Goal: Task Accomplishment & Management: Manage account settings

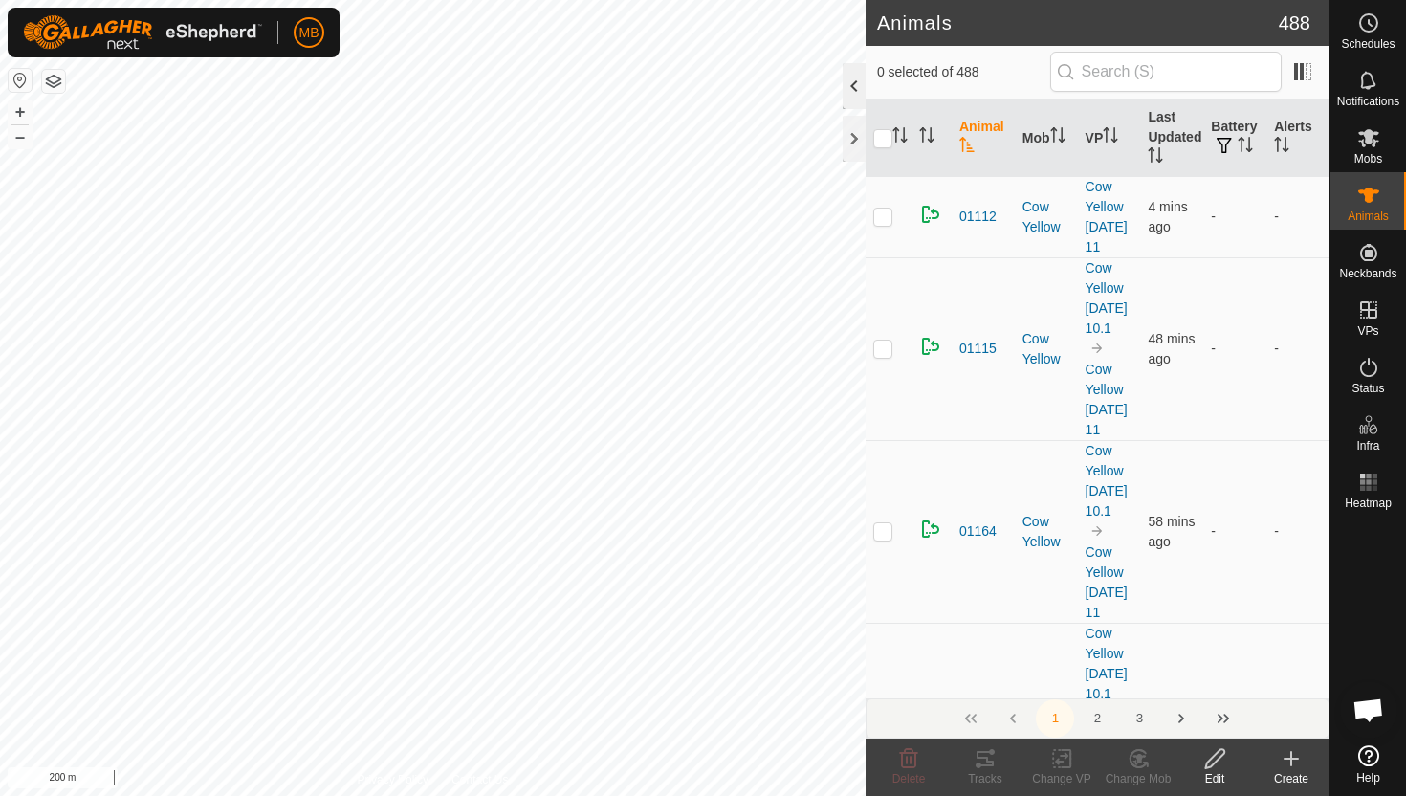
click at [851, 78] on div at bounding box center [854, 86] width 23 height 46
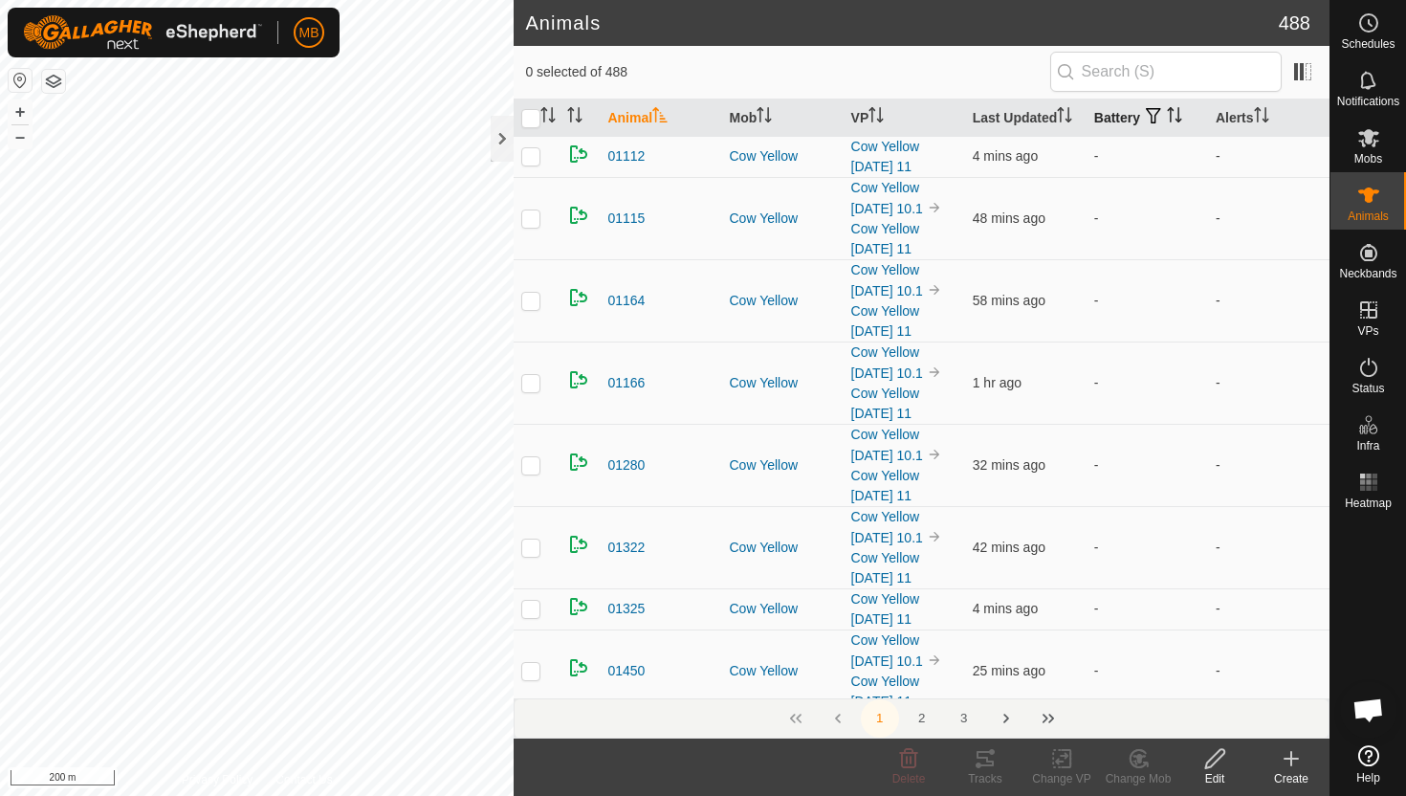
click at [1176, 109] on icon "Activate to sort" at bounding box center [1174, 114] width 15 height 15
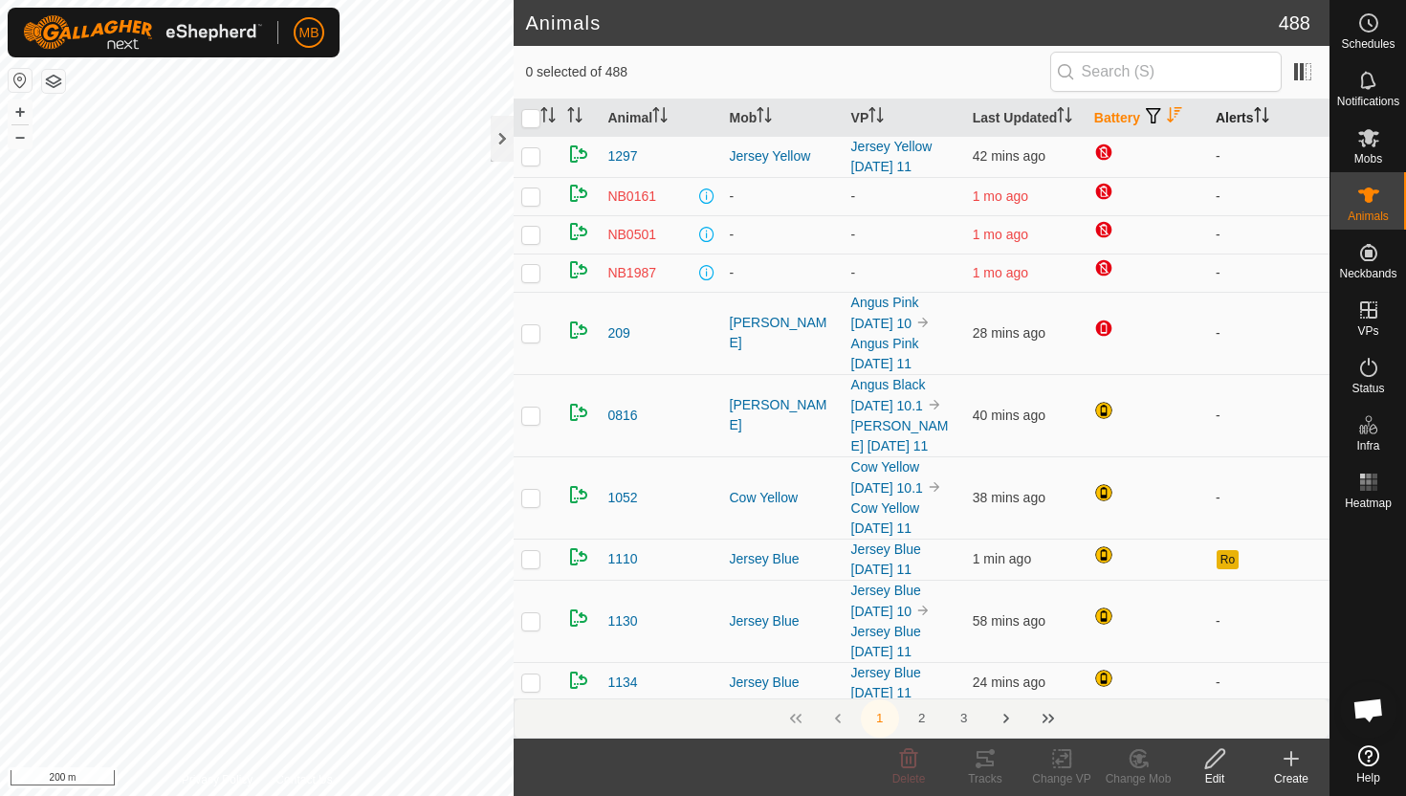
click at [1266, 111] on icon "Activate to sort" at bounding box center [1265, 114] width 2 height 15
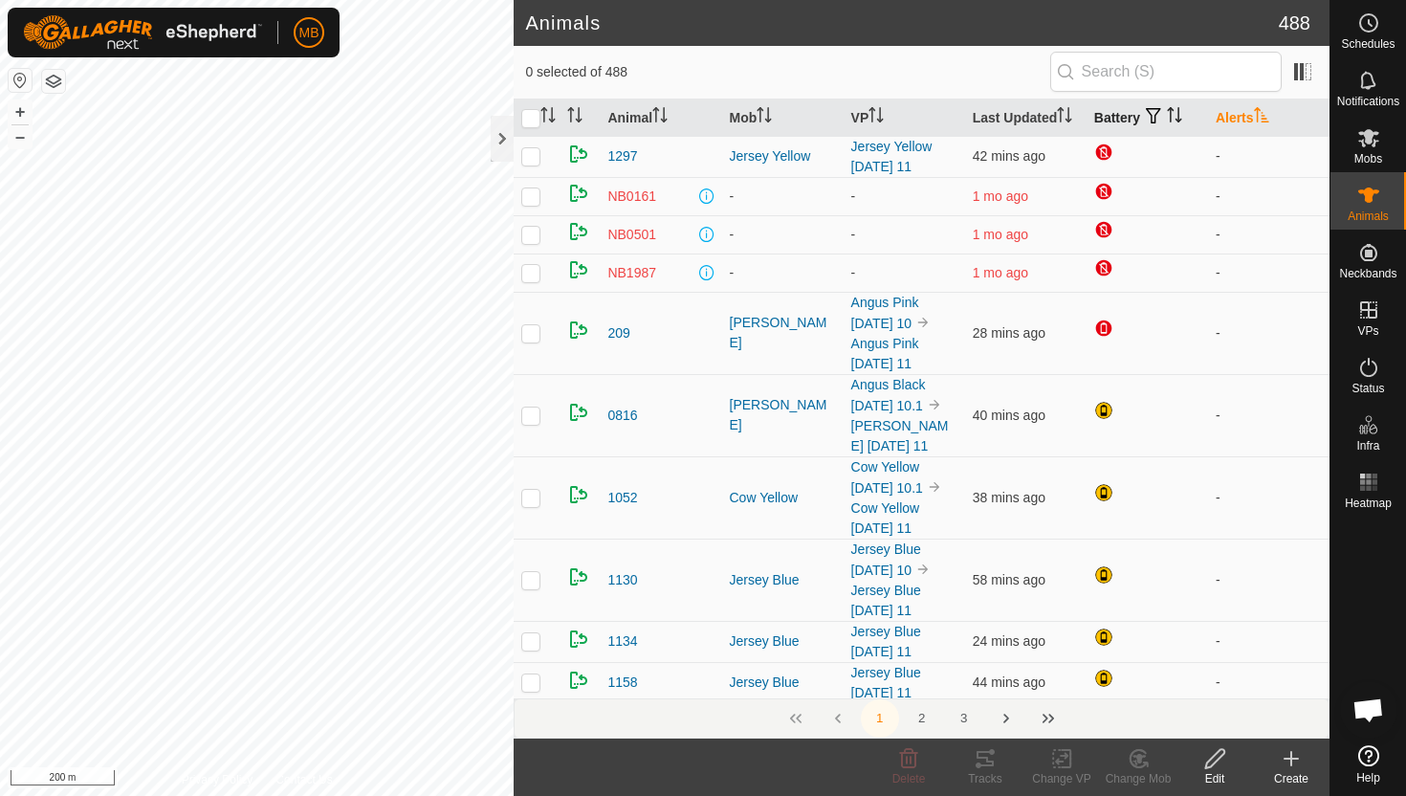
click at [1268, 111] on icon "Activate to sort" at bounding box center [1261, 114] width 15 height 15
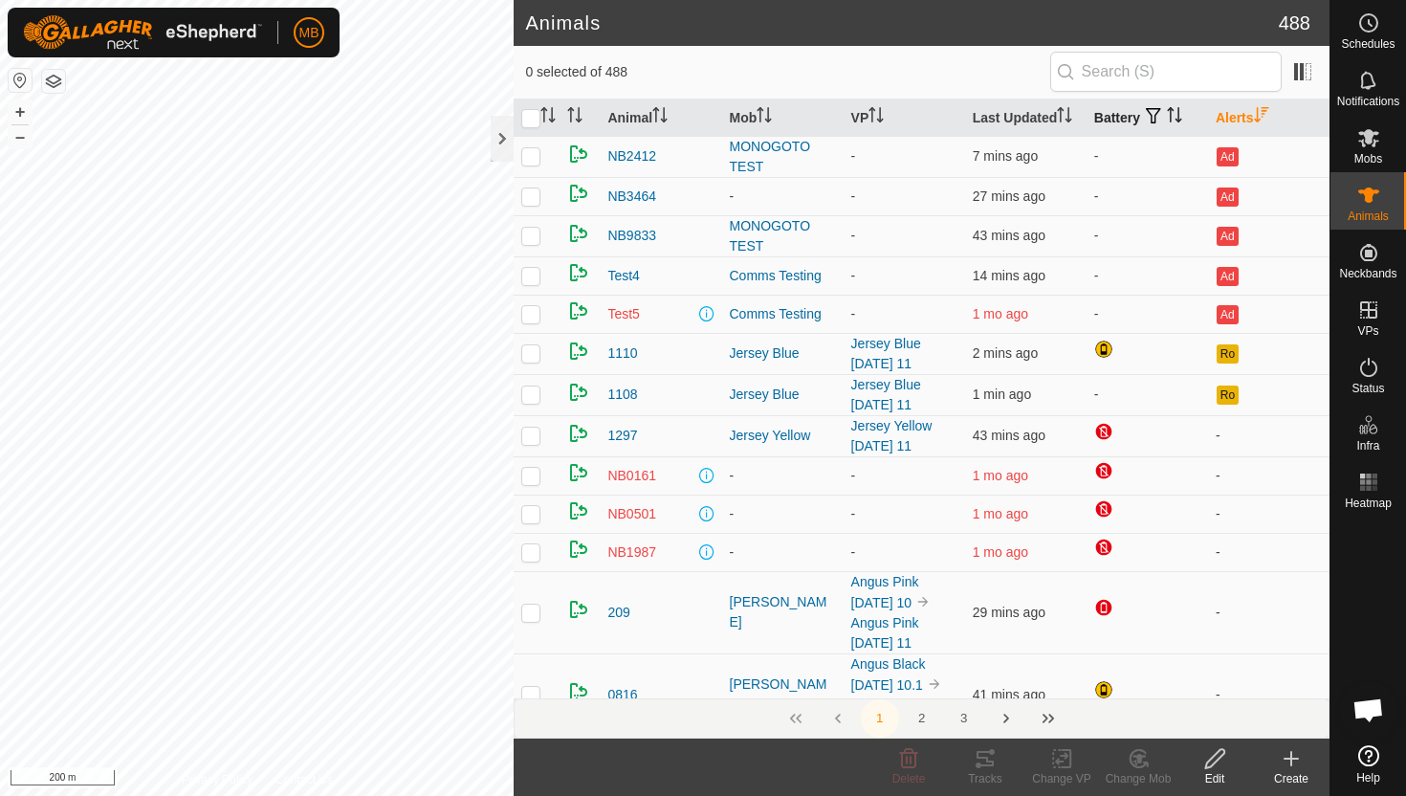
click at [1176, 108] on icon "Activate to sort" at bounding box center [1174, 114] width 15 height 15
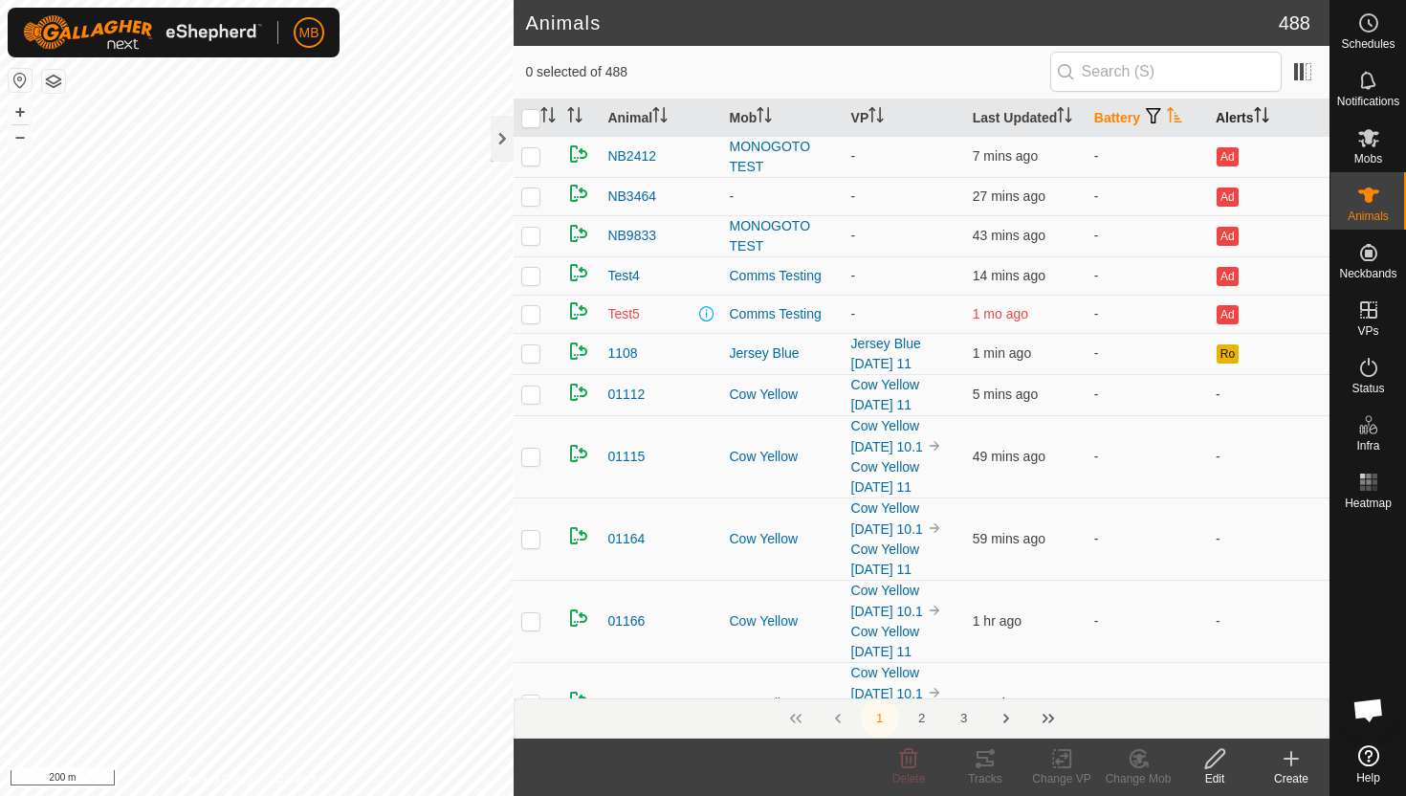
click at [1176, 108] on icon "Activate to sort" at bounding box center [1174, 114] width 15 height 15
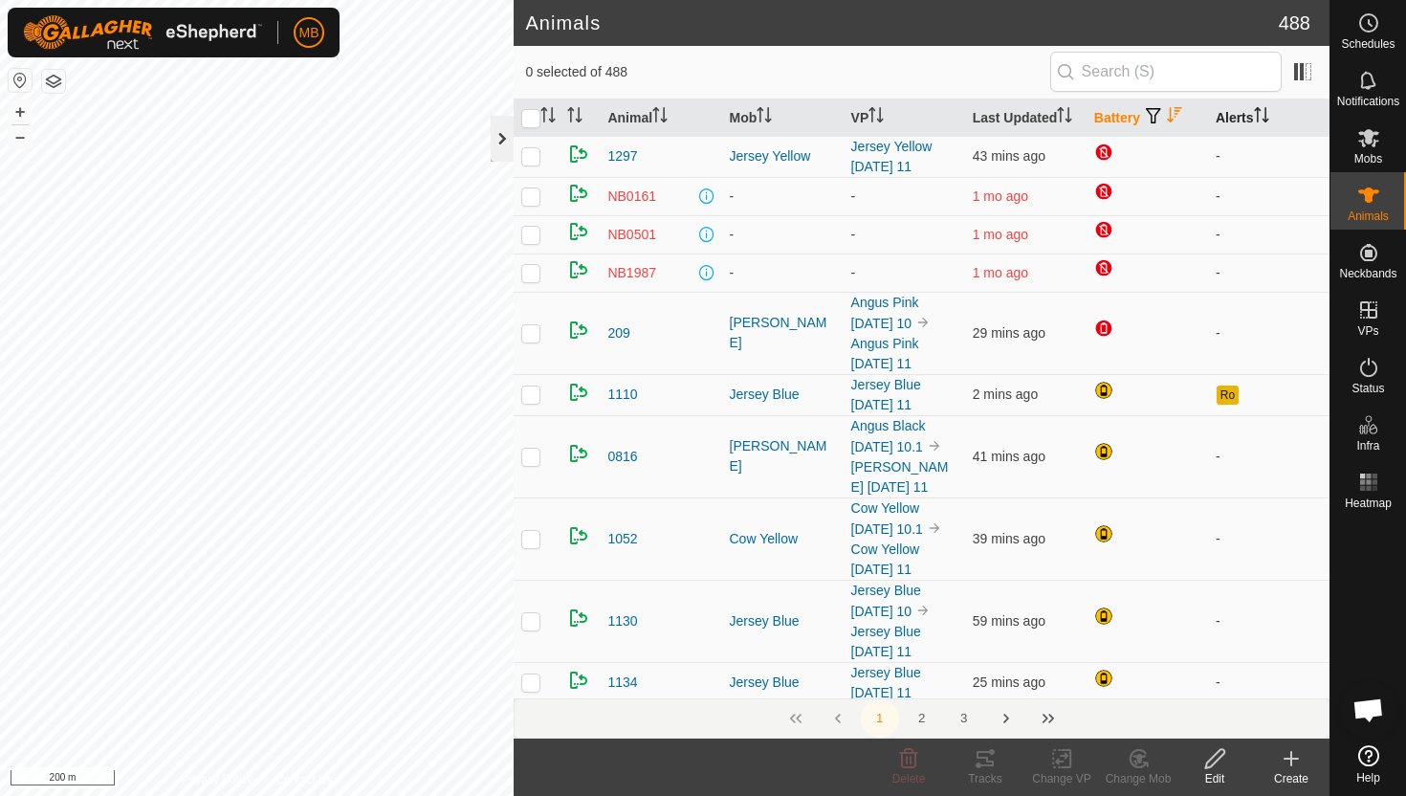
click at [510, 141] on div at bounding box center [502, 139] width 23 height 46
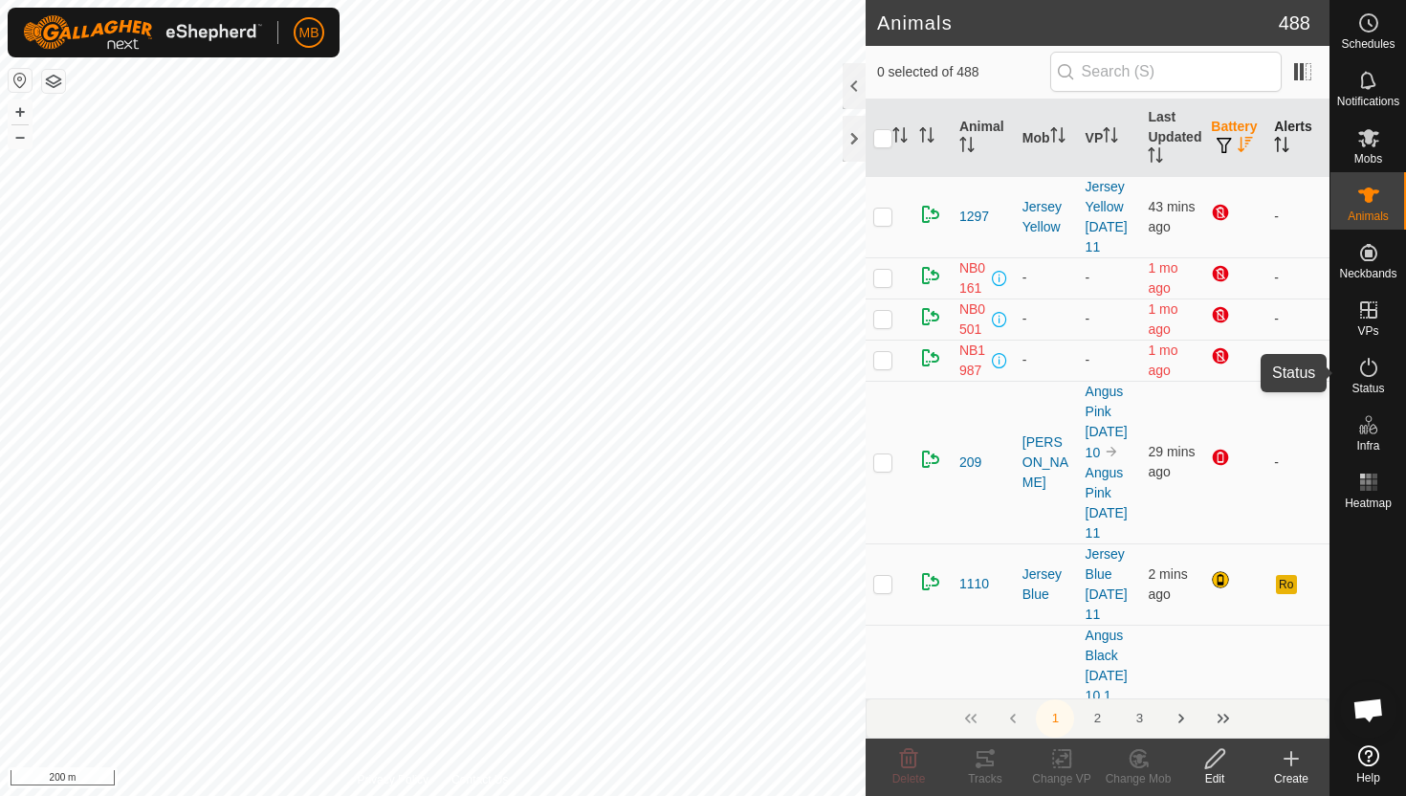
click at [1368, 369] on icon at bounding box center [1368, 367] width 23 height 23
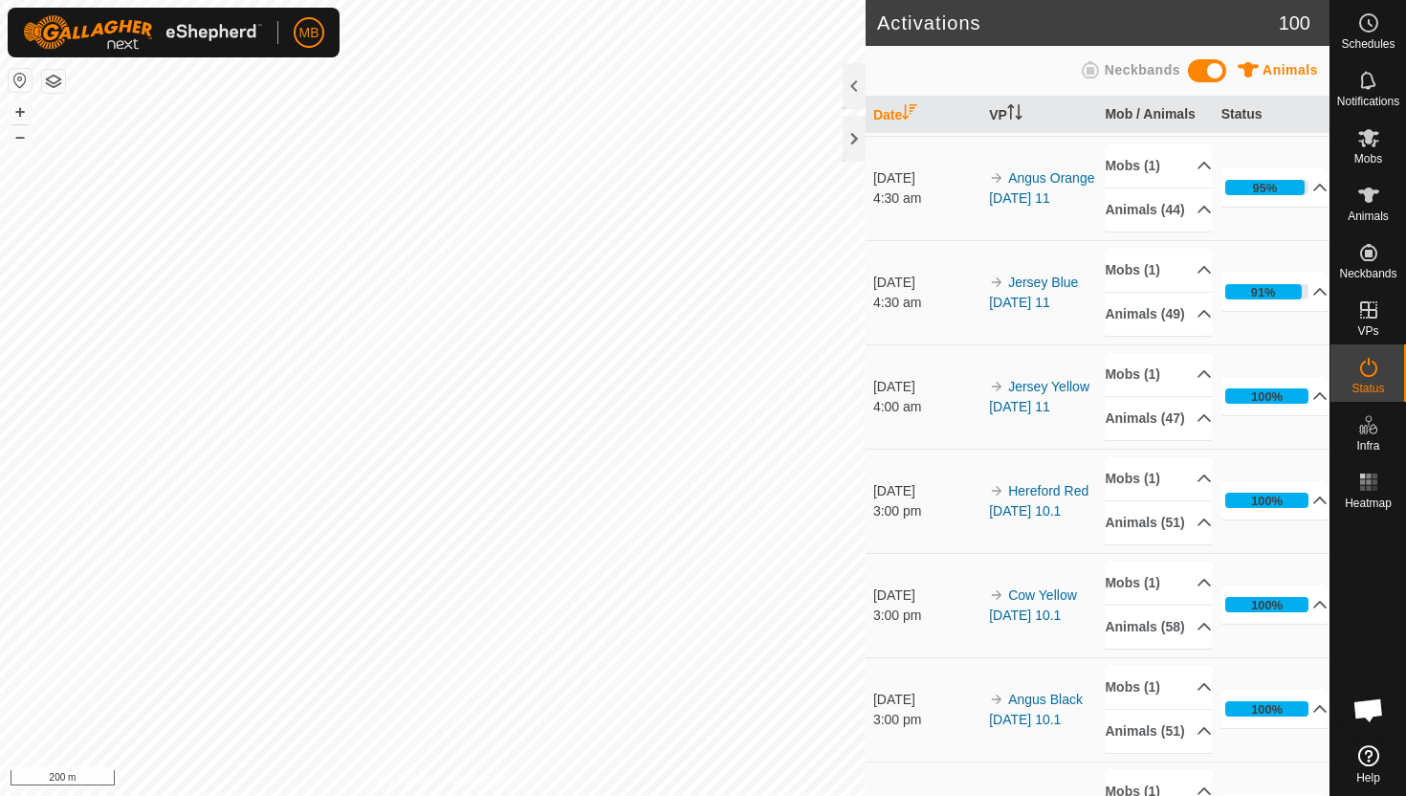
scroll to position [731, 0]
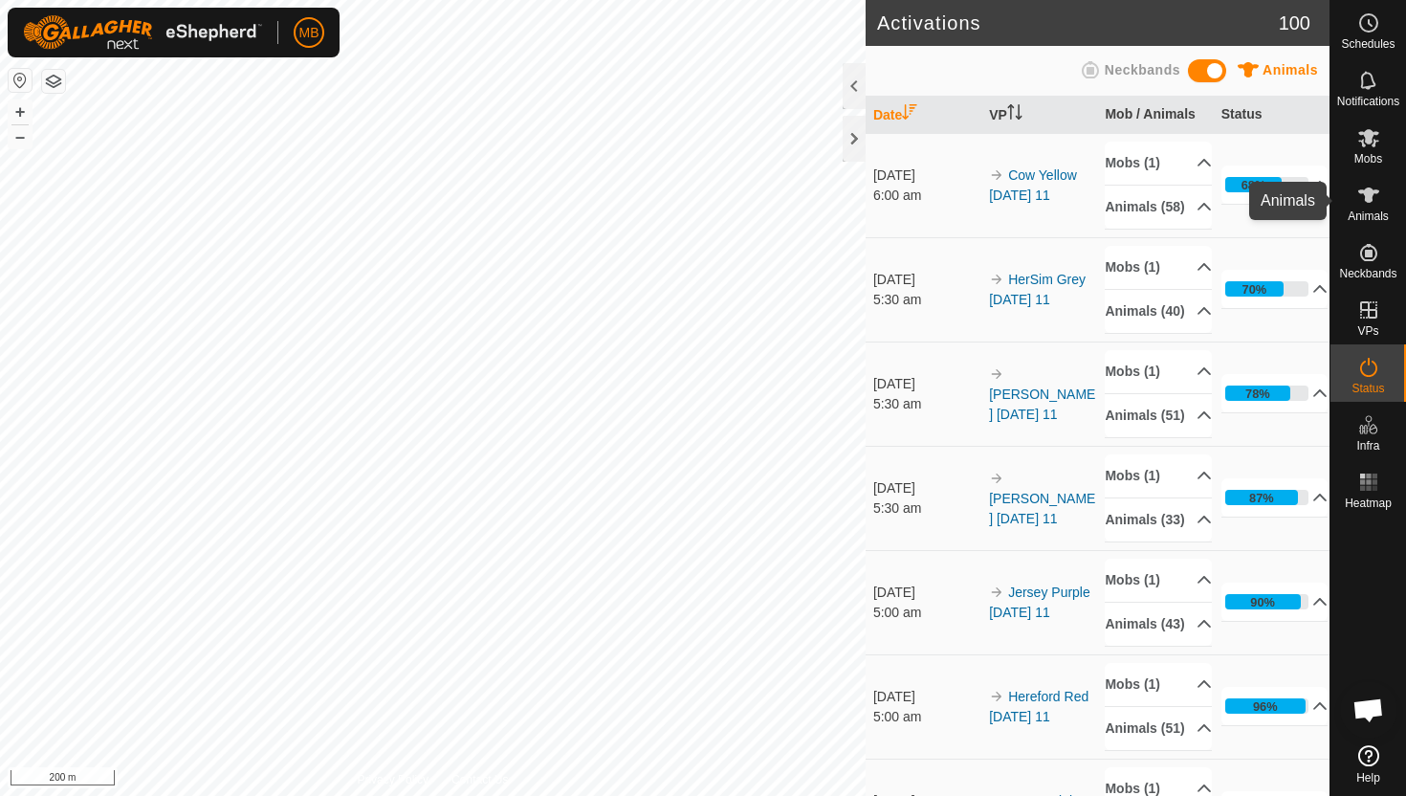
click at [1371, 193] on icon at bounding box center [1368, 194] width 21 height 15
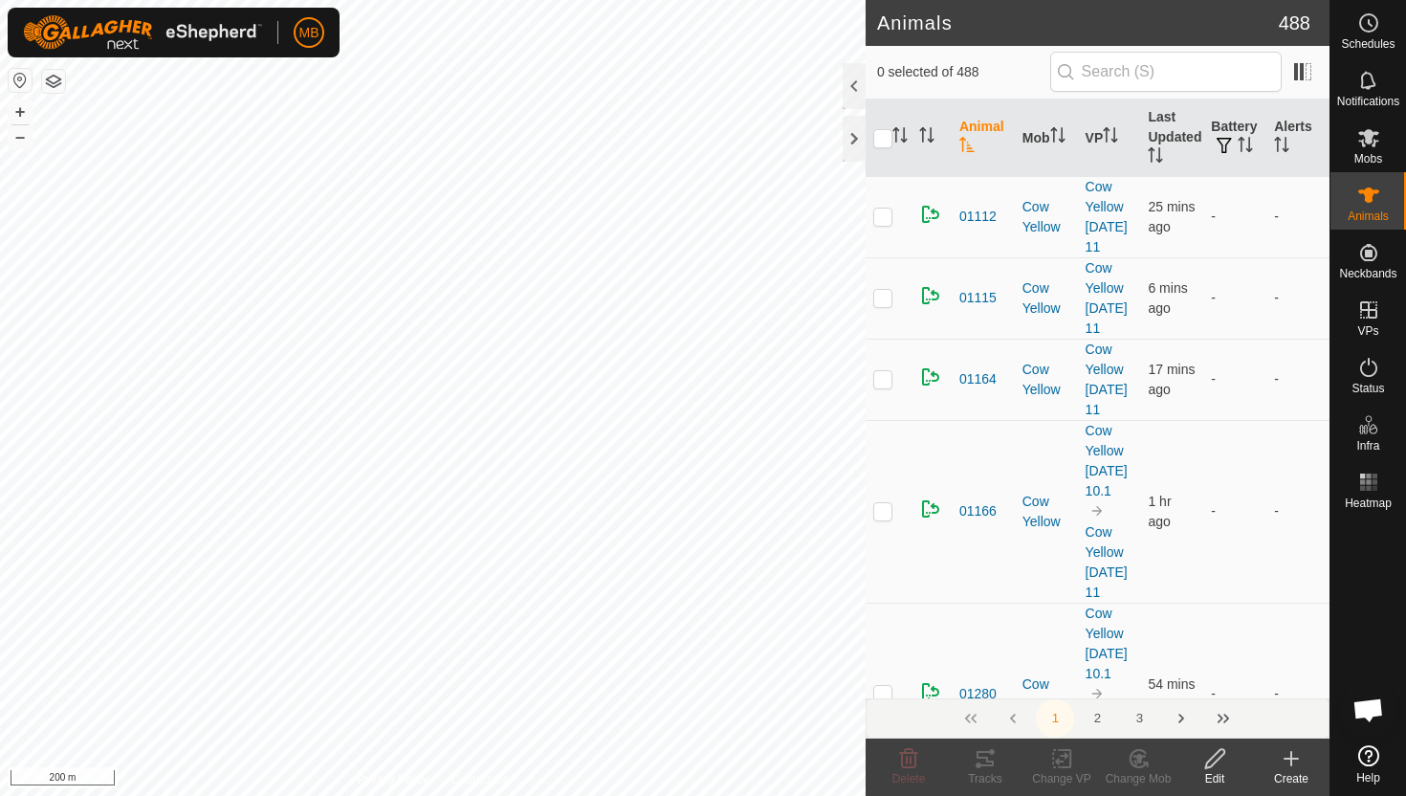
click at [852, 90] on div at bounding box center [854, 86] width 23 height 46
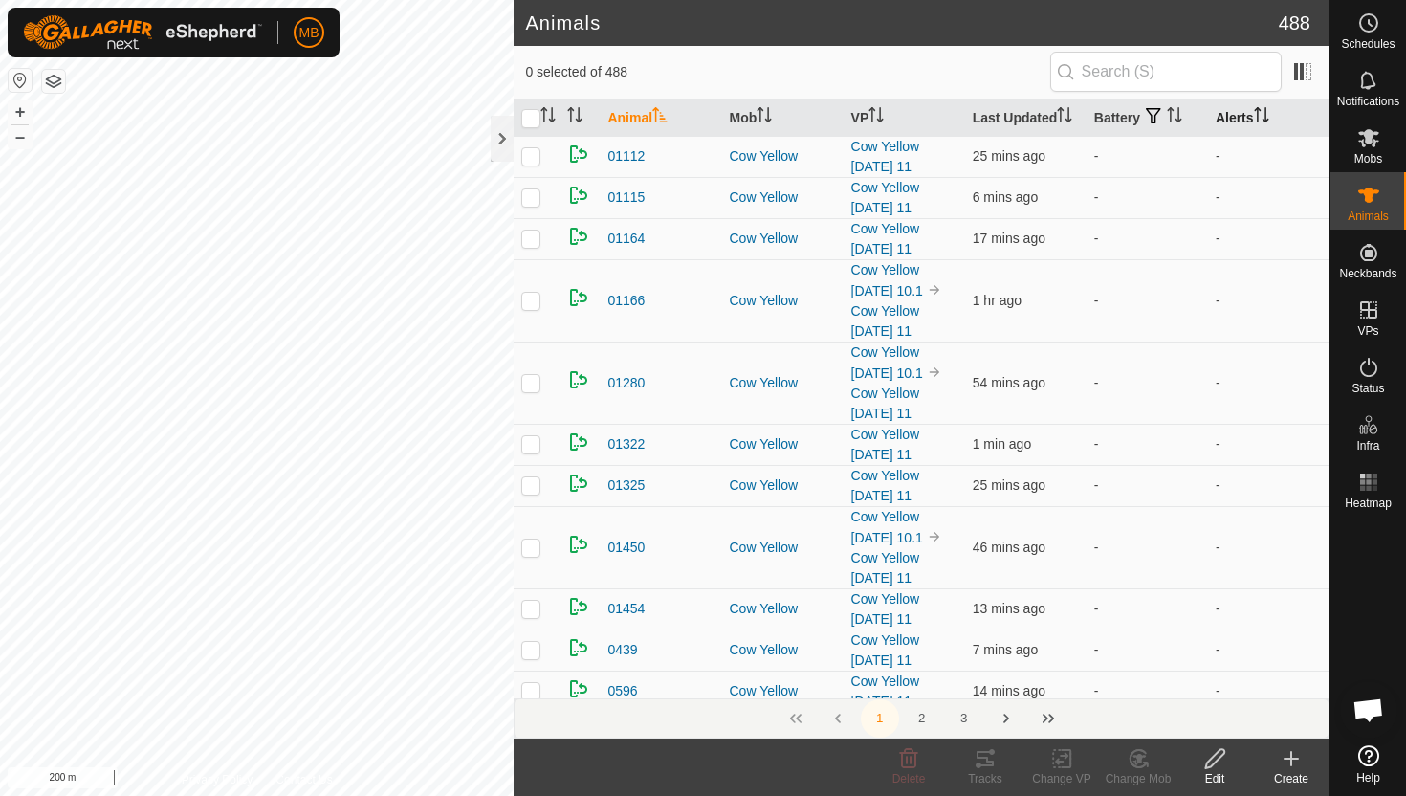
click at [1266, 110] on icon "Activate to sort" at bounding box center [1261, 114] width 15 height 15
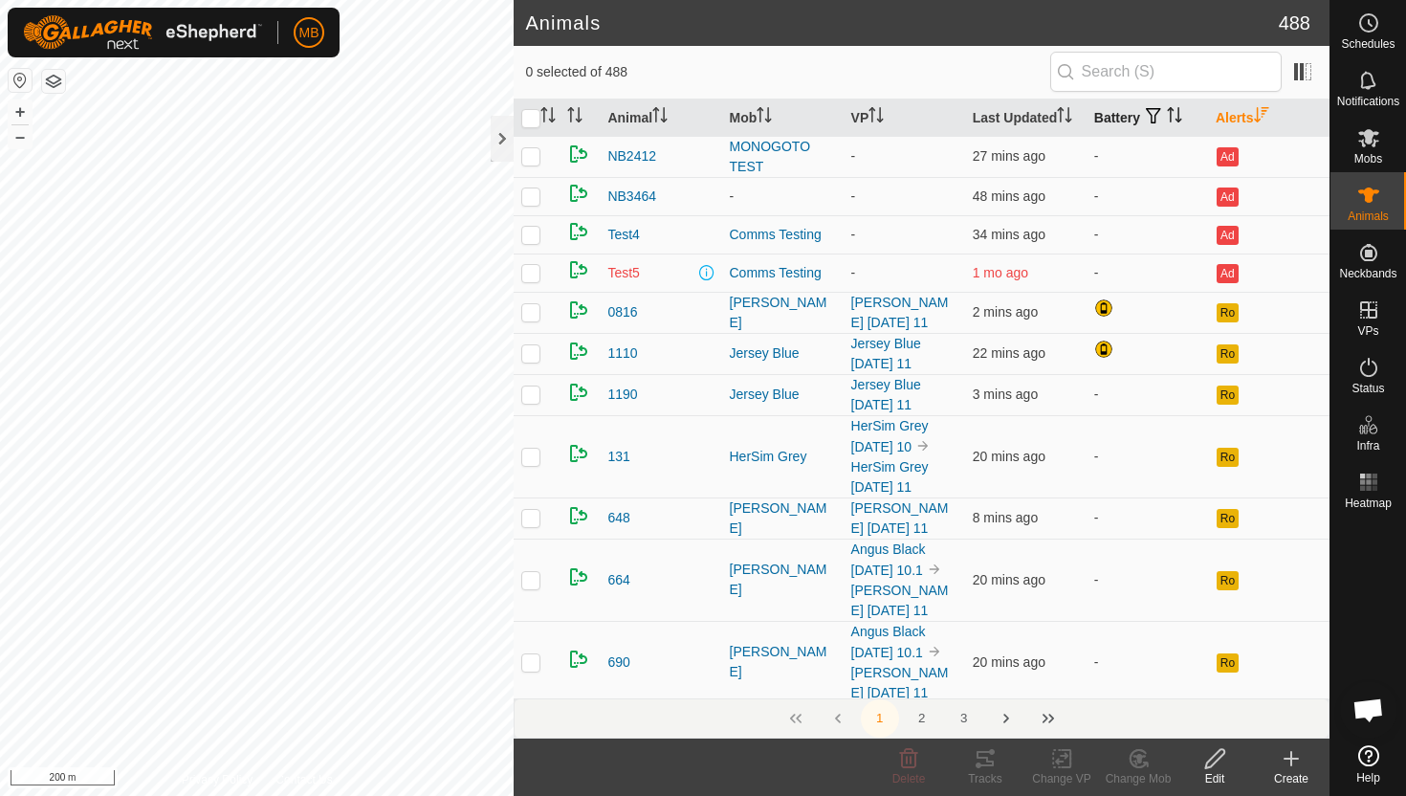
click at [1178, 117] on icon "Activate to sort" at bounding box center [1174, 114] width 15 height 15
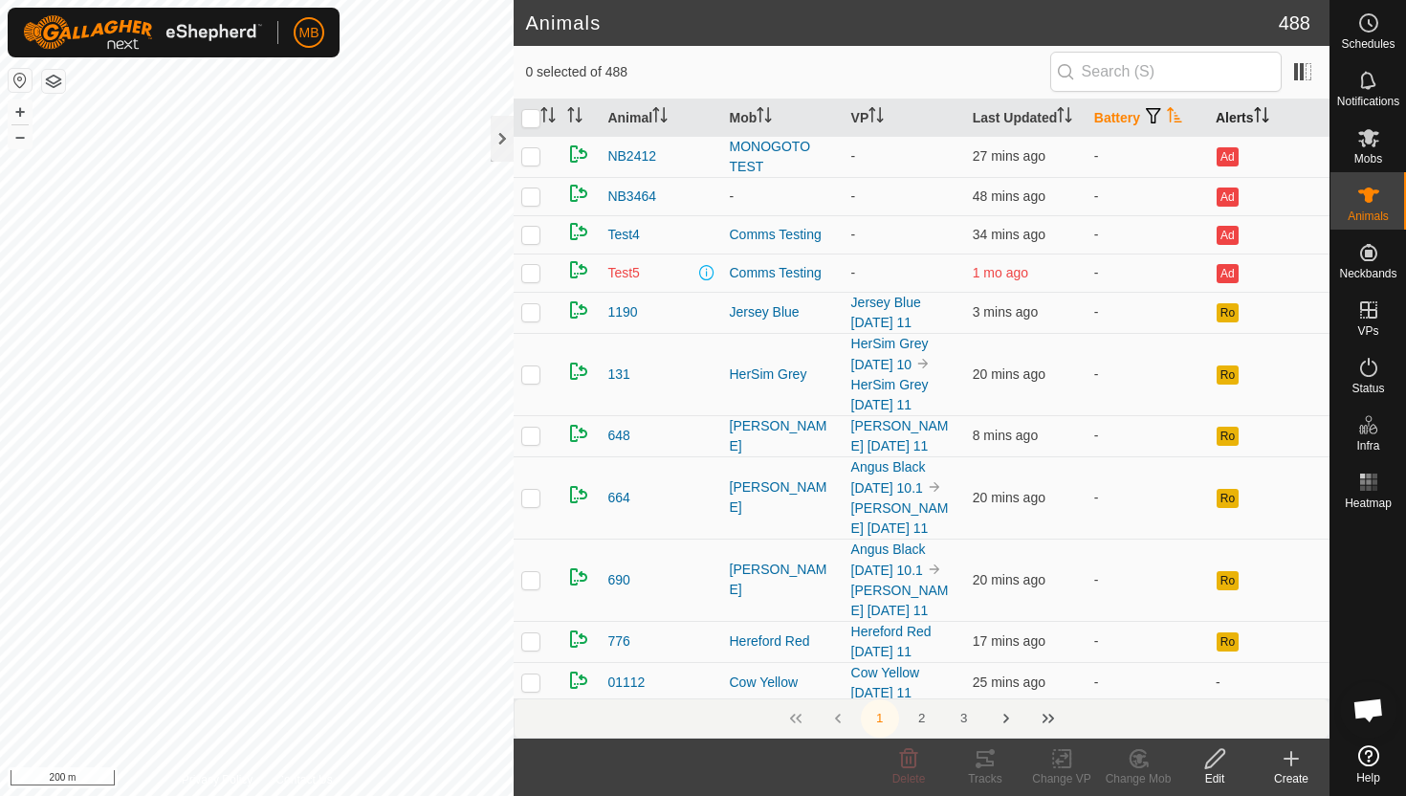
click at [1178, 117] on icon "Activate to sort" at bounding box center [1174, 114] width 15 height 15
